Goal: Task Accomplishment & Management: Manage account settings

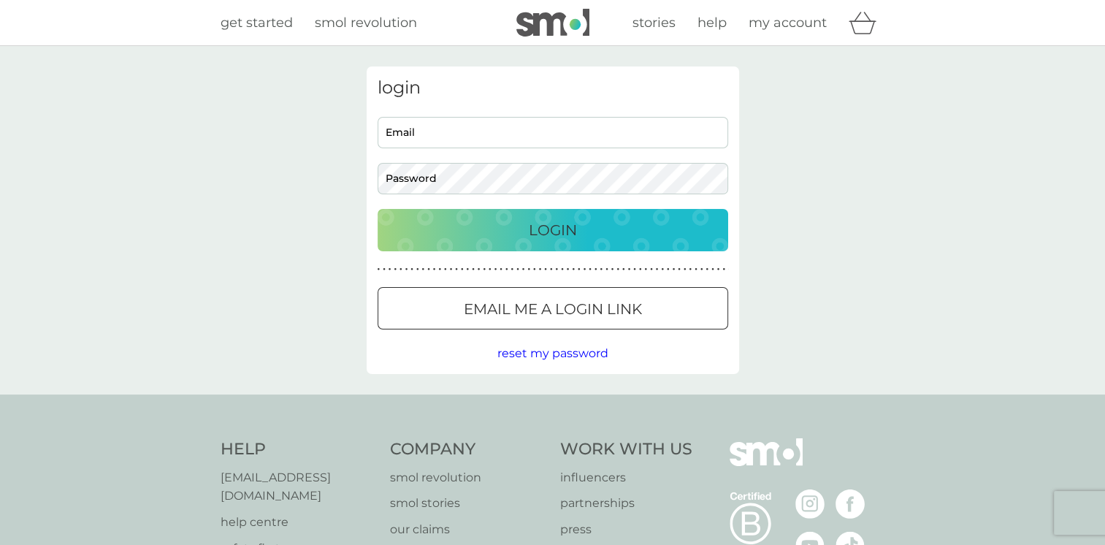
type input "[PERSON_NAME][EMAIL_ADDRESS][DOMAIN_NAME]"
click at [510, 226] on div "Login" at bounding box center [552, 229] width 321 height 23
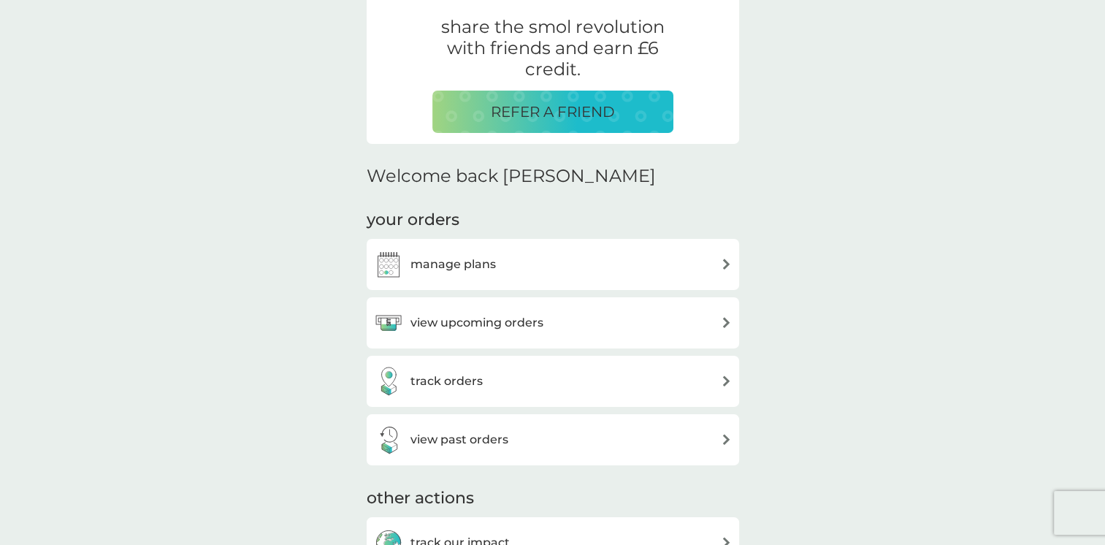
scroll to position [365, 0]
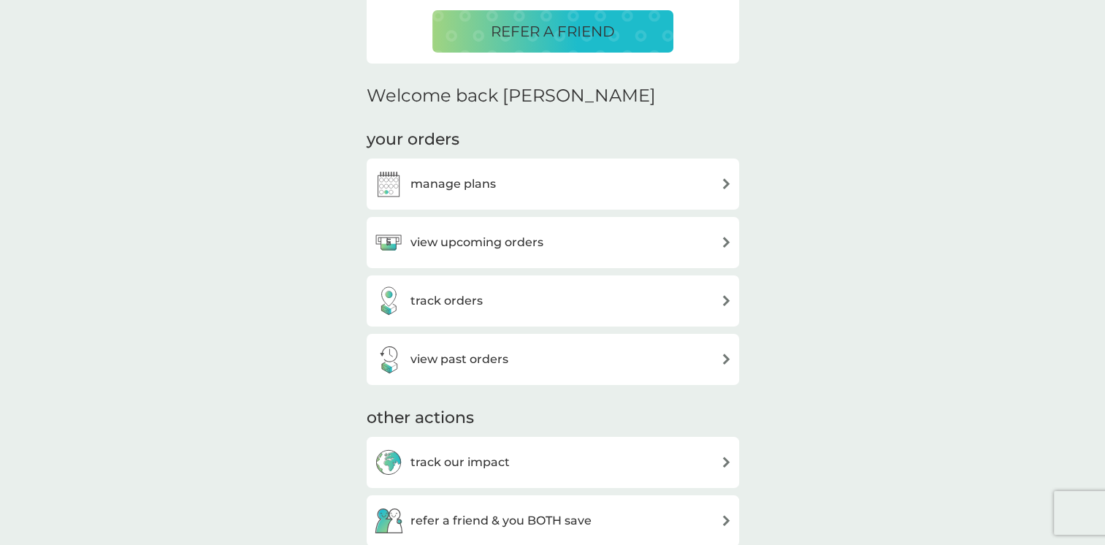
click at [448, 248] on h3 "view upcoming orders" at bounding box center [476, 242] width 133 height 19
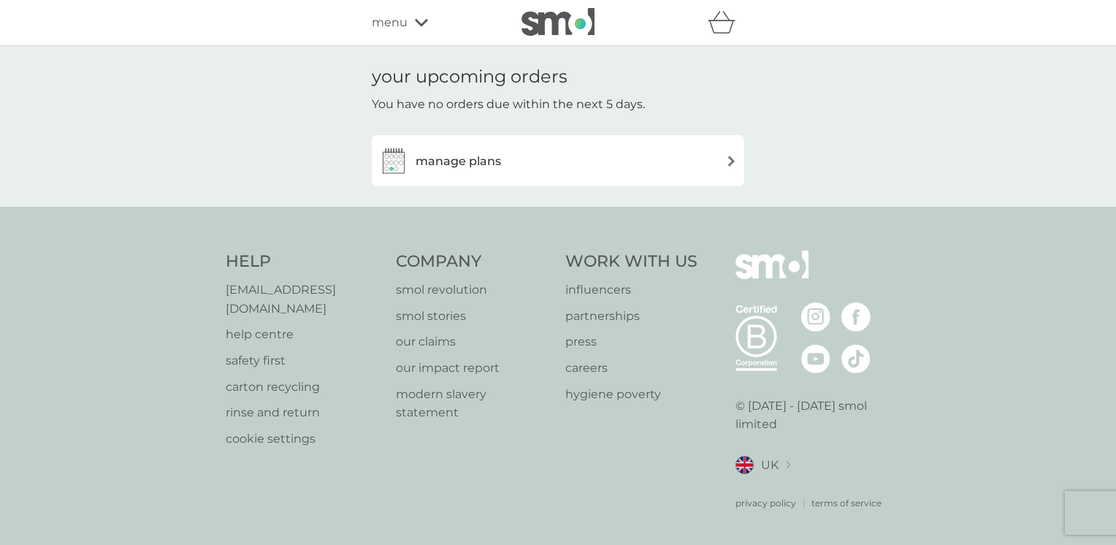
click at [458, 159] on h3 "manage plans" at bounding box center [458, 161] width 85 height 19
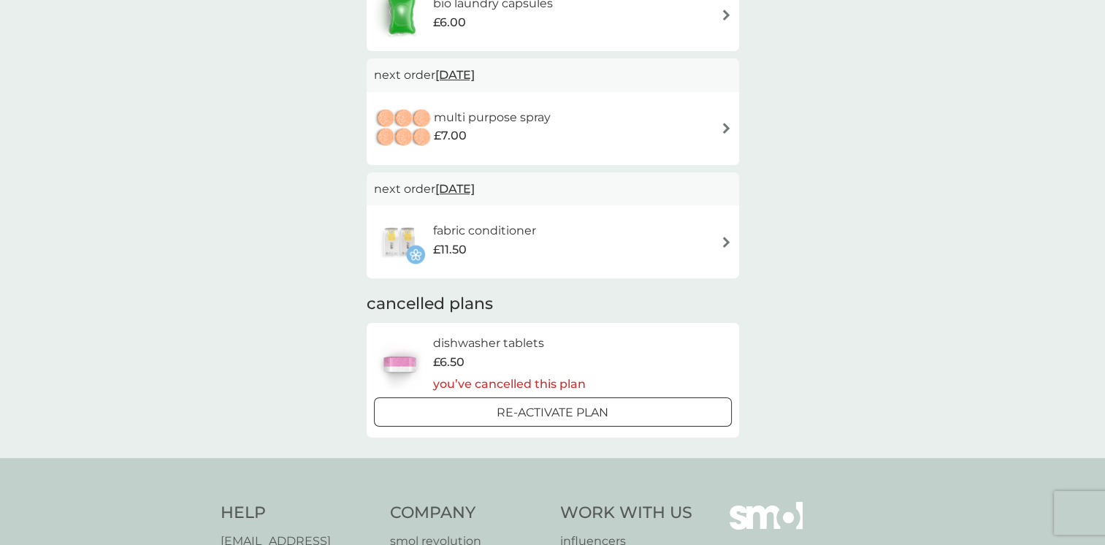
scroll to position [73, 0]
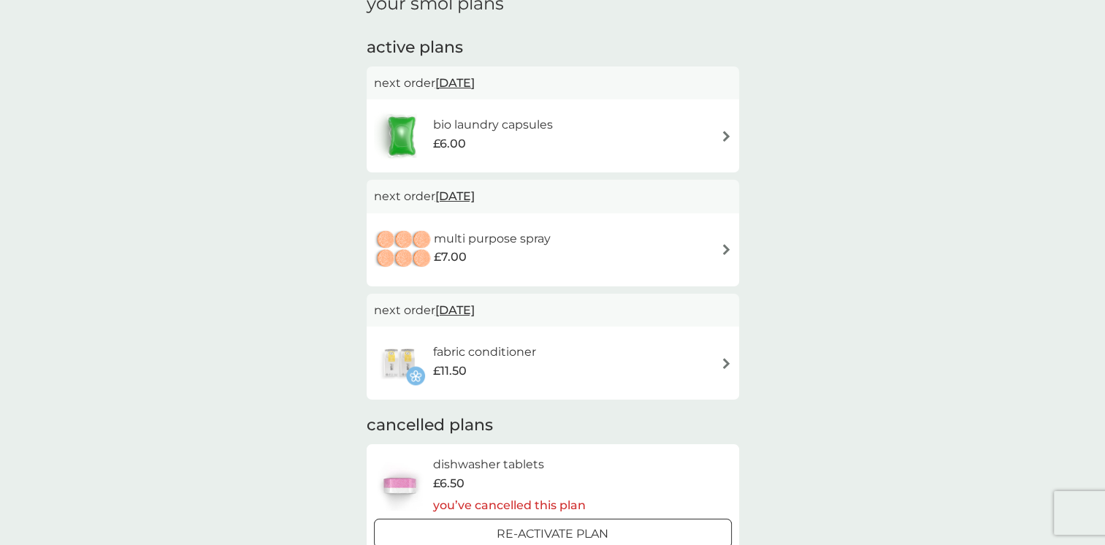
click at [727, 133] on img at bounding box center [726, 136] width 11 height 11
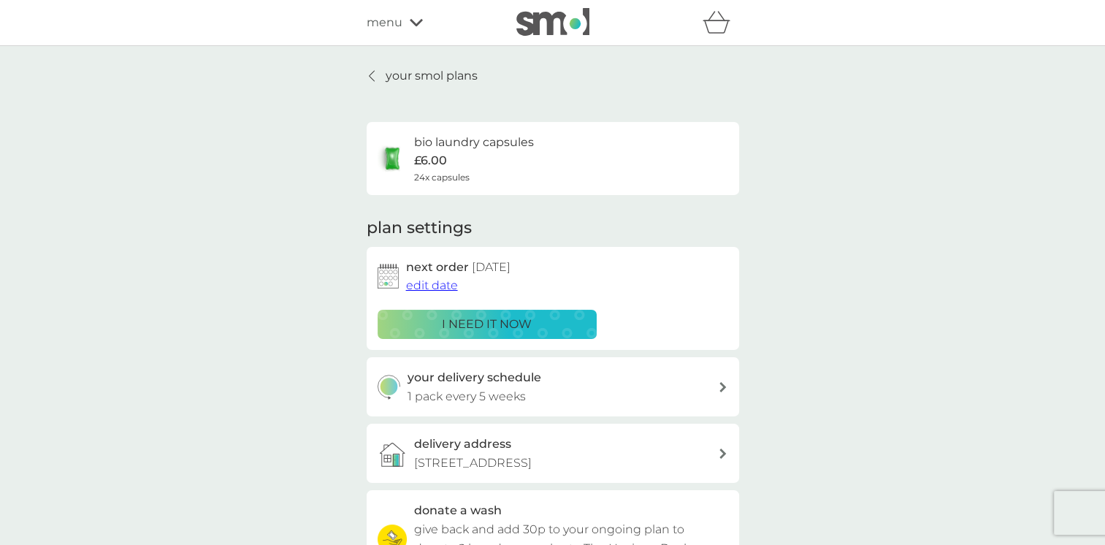
click at [429, 283] on span "edit date" at bounding box center [432, 285] width 52 height 14
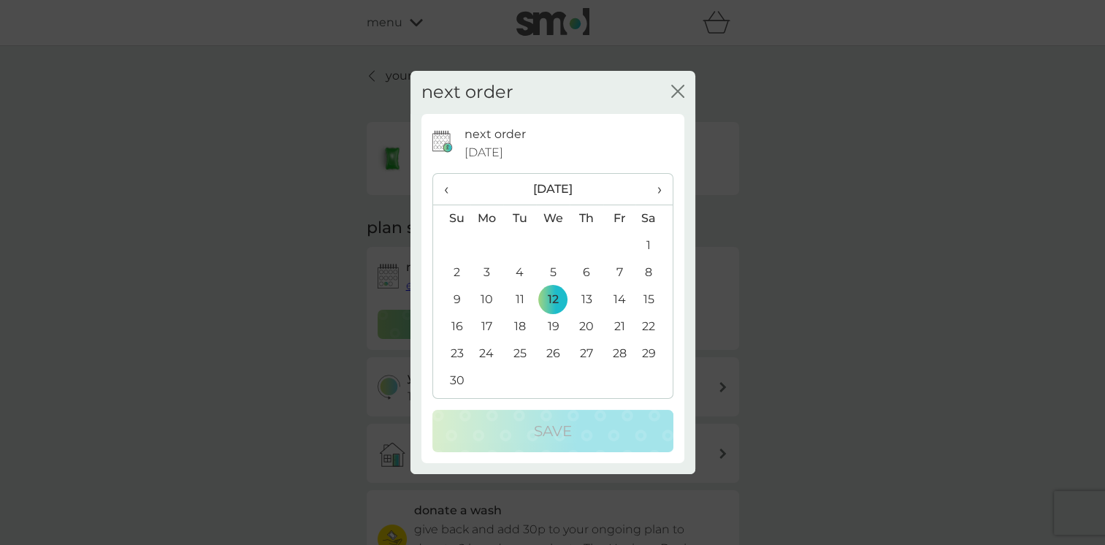
click at [658, 191] on span "›" at bounding box center [653, 189] width 15 height 31
click at [485, 274] on td "5" at bounding box center [487, 272] width 34 height 27
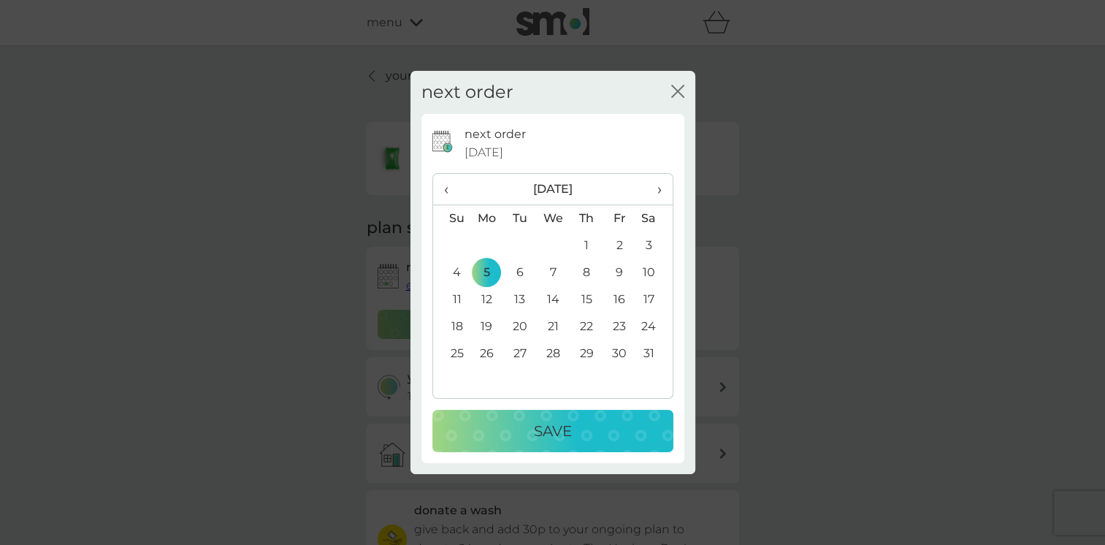
click at [543, 425] on p "Save" at bounding box center [553, 430] width 38 height 23
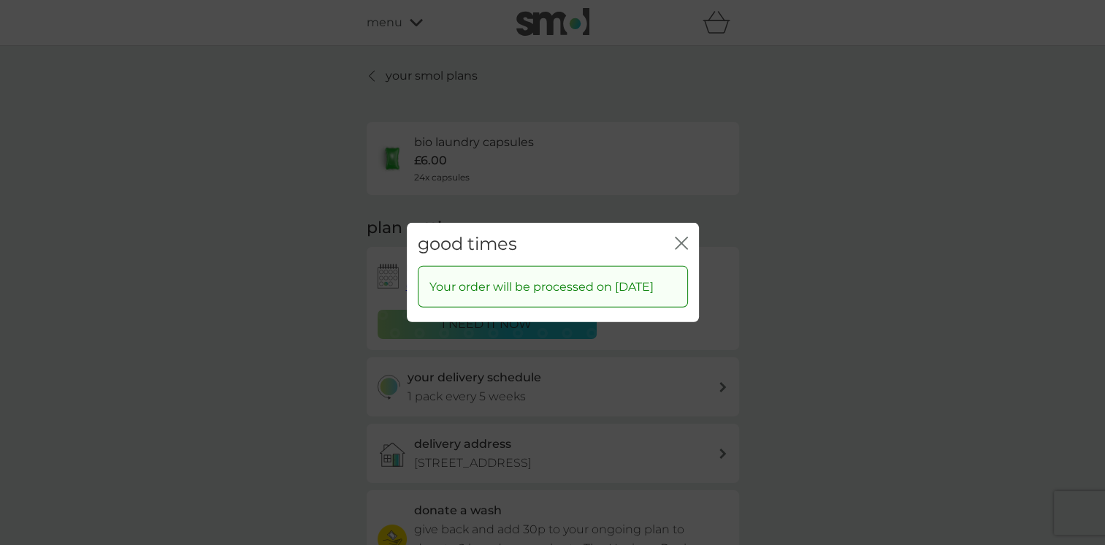
click at [678, 237] on icon "close" at bounding box center [681, 243] width 13 height 13
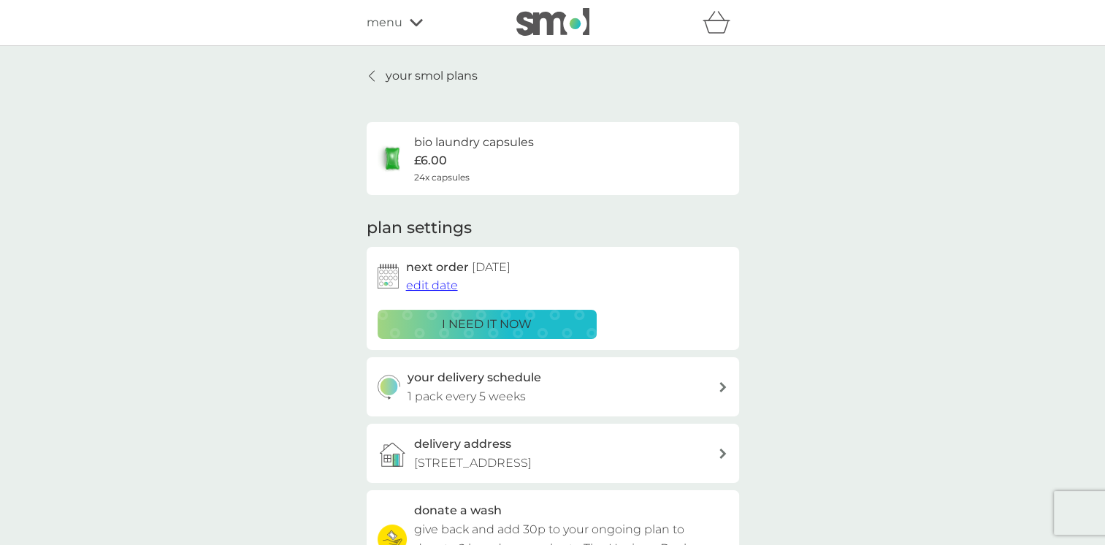
click at [406, 22] on div "menu" at bounding box center [429, 22] width 124 height 19
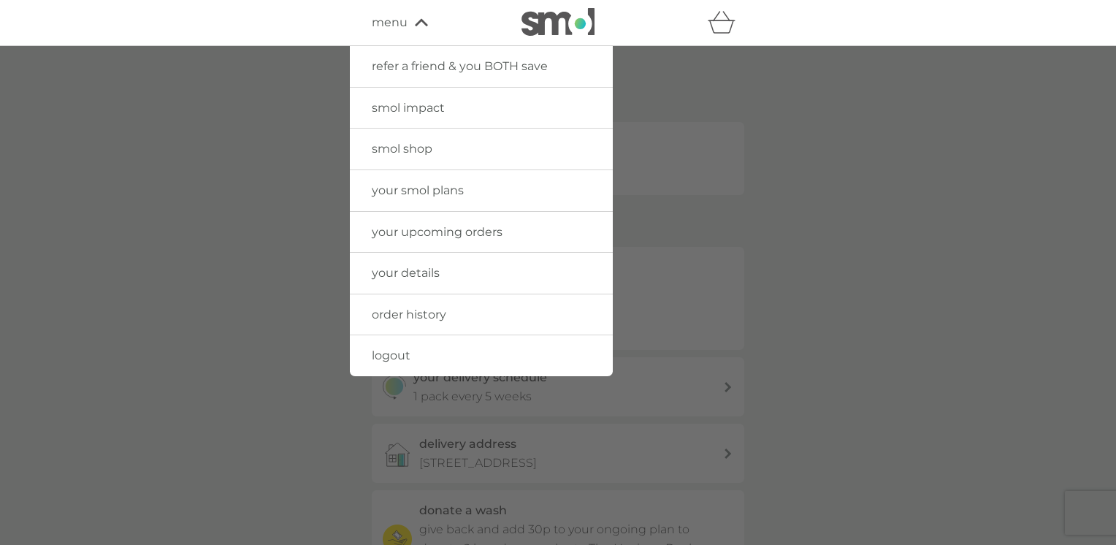
click at [404, 263] on link "your details" at bounding box center [481, 273] width 263 height 41
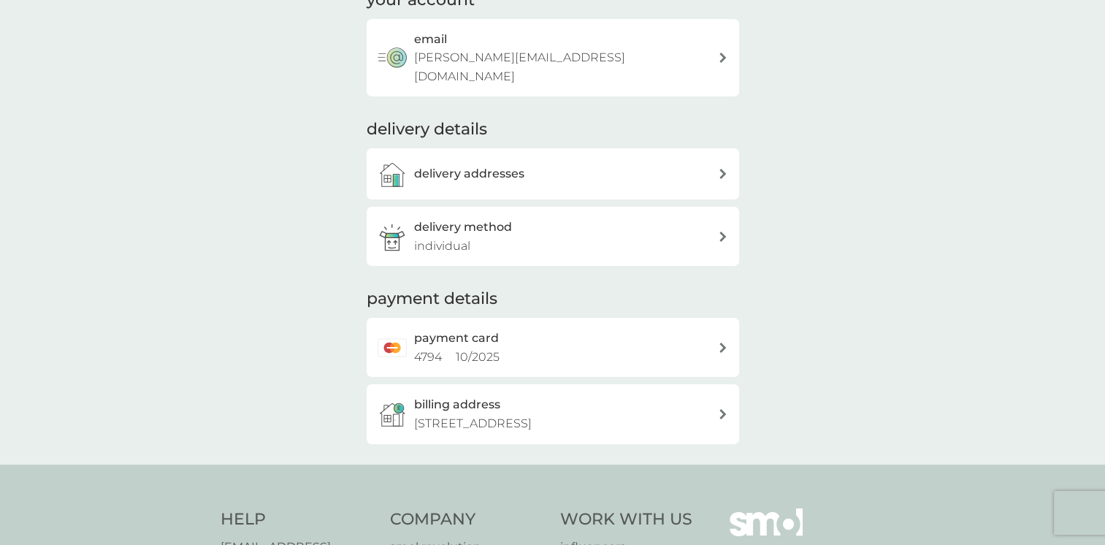
scroll to position [219, 0]
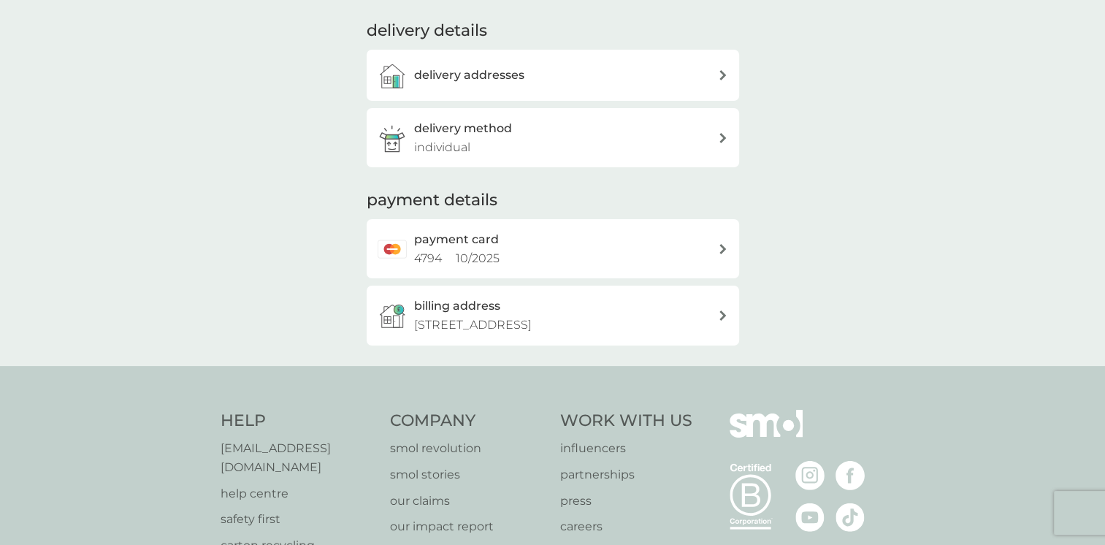
click at [476, 251] on span "10 / 2025" at bounding box center [478, 258] width 44 height 14
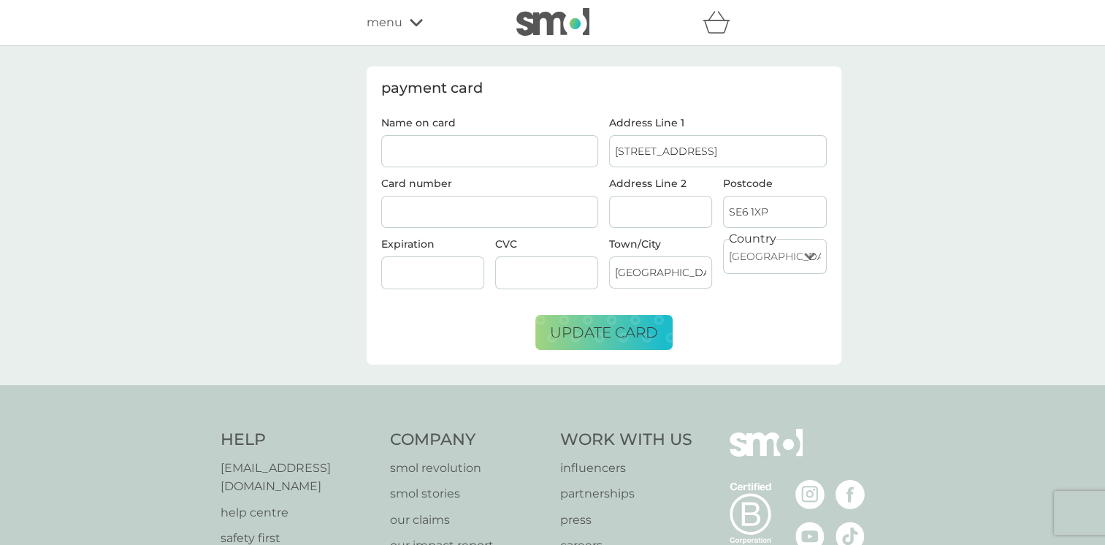
click at [469, 142] on input "Name on card" at bounding box center [490, 151] width 218 height 32
type input "[PERSON_NAME]"
click at [587, 334] on span "update card" at bounding box center [604, 333] width 108 height 18
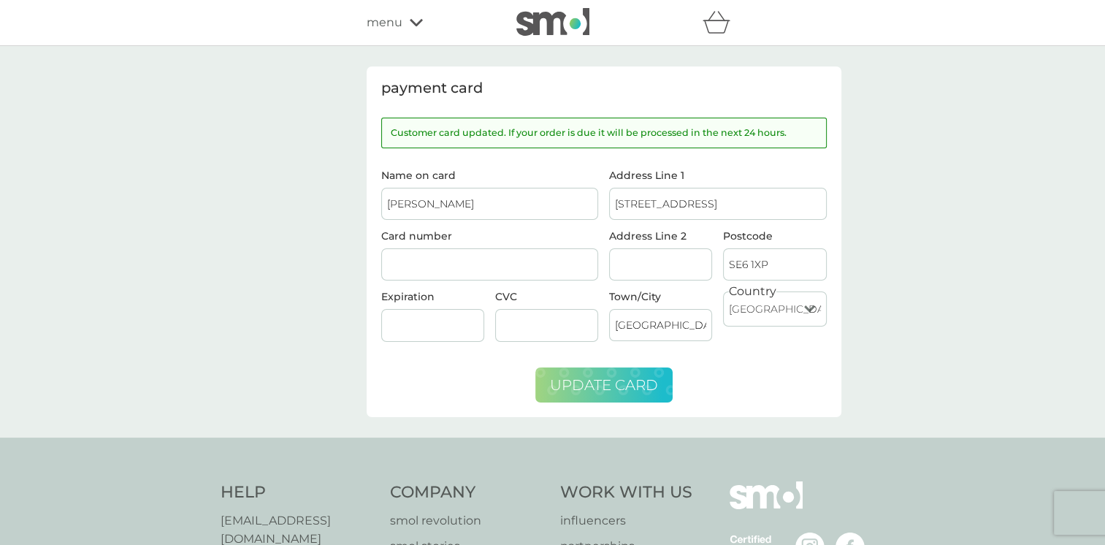
click at [391, 23] on span "menu" at bounding box center [385, 22] width 36 height 19
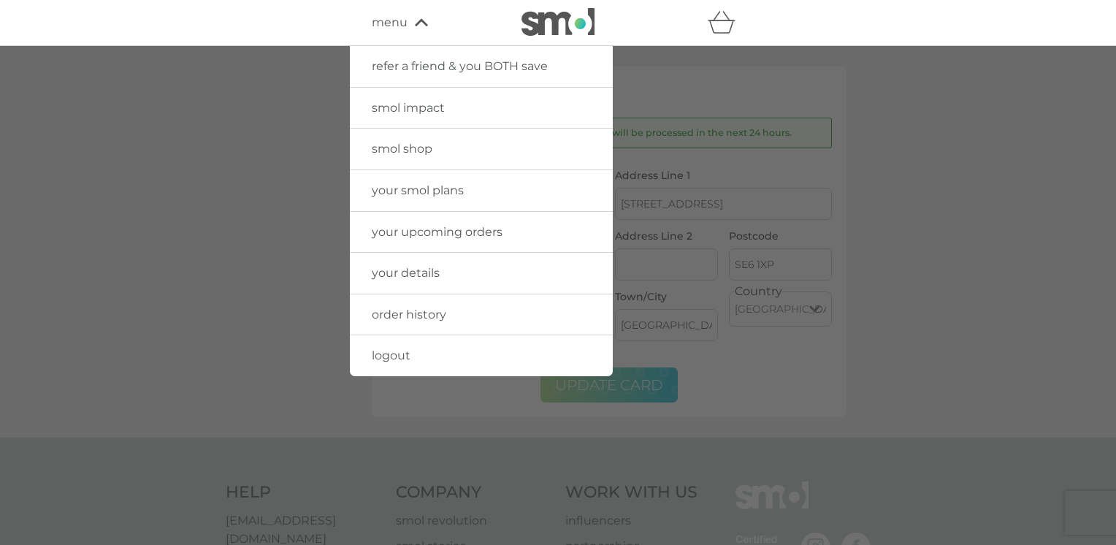
click at [390, 355] on span "logout" at bounding box center [391, 355] width 39 height 14
